Goal: Task Accomplishment & Management: Manage account settings

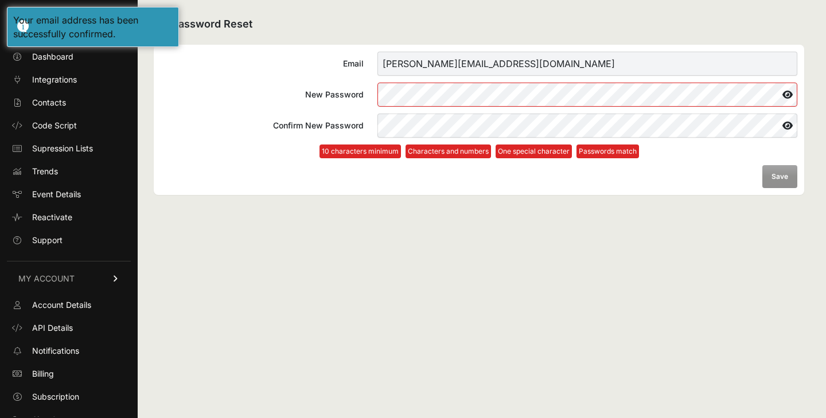
scroll to position [12, 0]
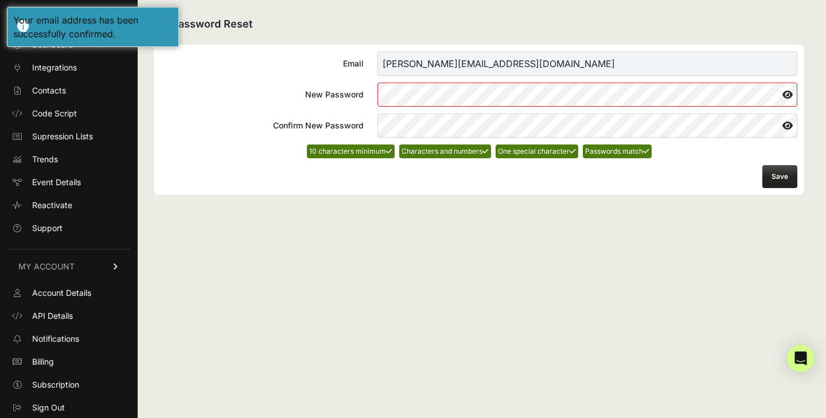
click at [782, 177] on button "Save" at bounding box center [779, 176] width 35 height 23
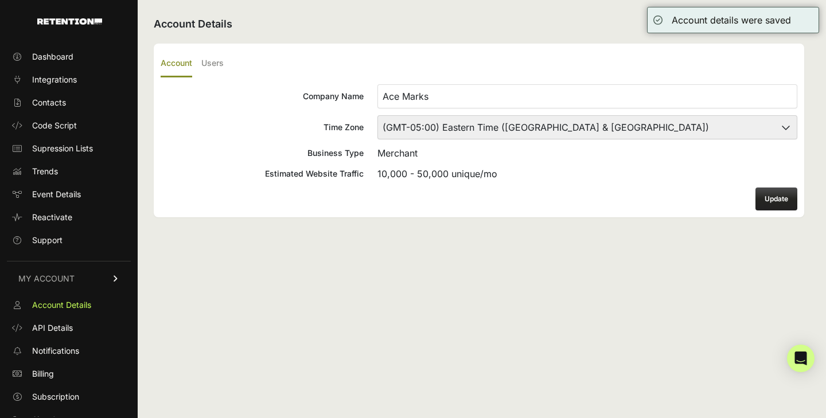
scroll to position [12, 0]
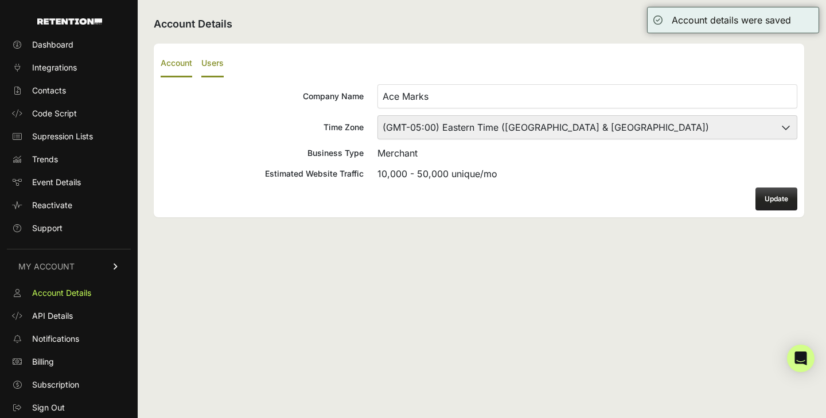
click at [212, 64] on label "Users" at bounding box center [212, 63] width 22 height 27
click at [0, 0] on input "Users" at bounding box center [0, 0] width 0 height 0
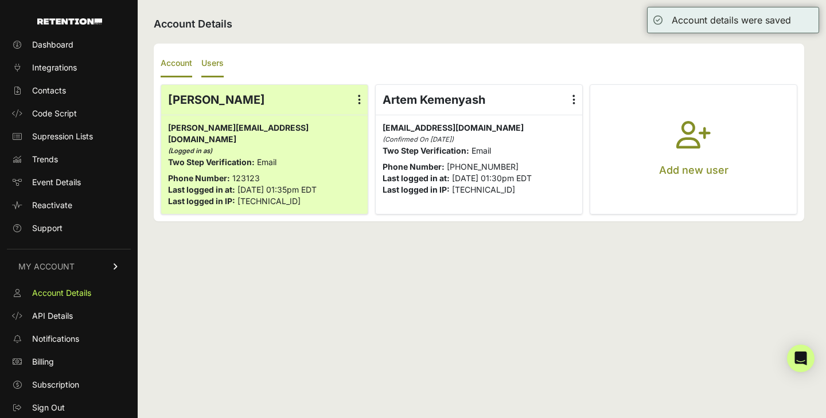
click at [173, 67] on label "Account" at bounding box center [177, 63] width 32 height 27
click at [0, 0] on input "Account" at bounding box center [0, 0] width 0 height 0
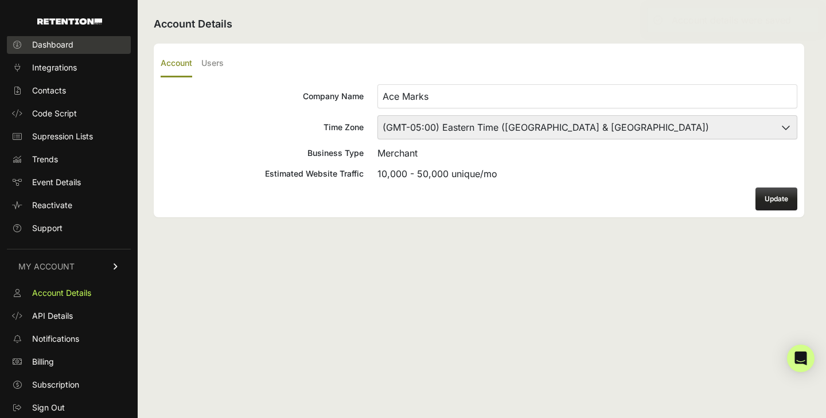
click at [76, 46] on link "Dashboard" at bounding box center [69, 45] width 124 height 18
